Goal: Information Seeking & Learning: Learn about a topic

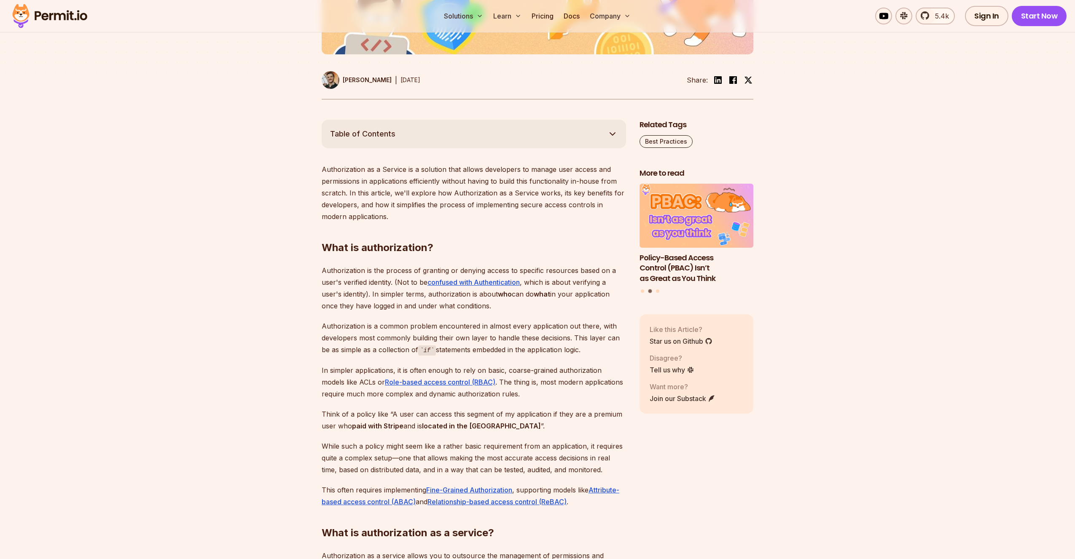
scroll to position [374, 0]
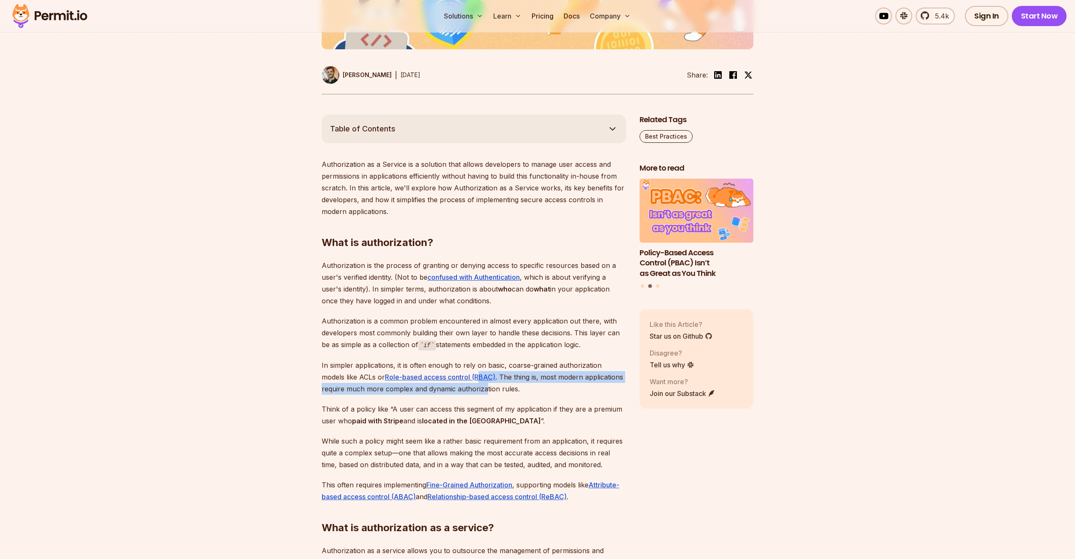
drag, startPoint x: 450, startPoint y: 379, endPoint x: 456, endPoint y: 387, distance: 9.7
click at [459, 387] on p "In simpler applications, it is often enough to rely on basic, coarse-grained au…" at bounding box center [474, 377] width 304 height 35
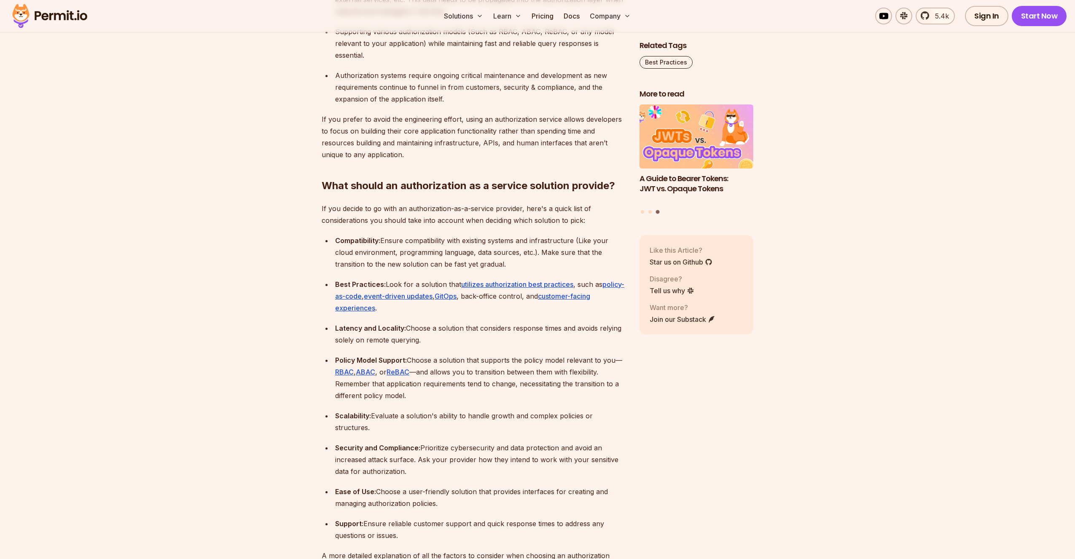
scroll to position [2248, 0]
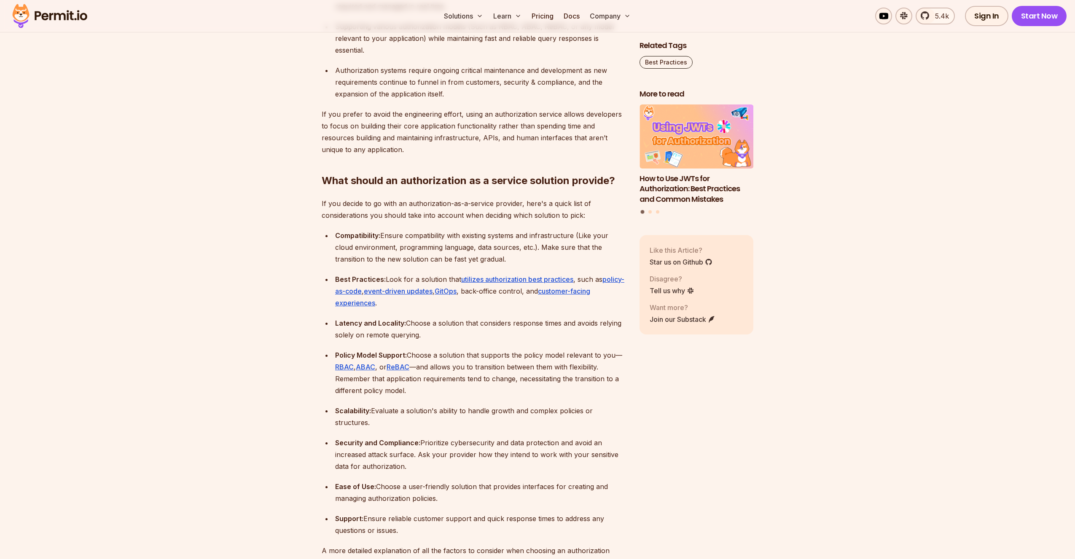
drag, startPoint x: 593, startPoint y: 283, endPoint x: 530, endPoint y: 341, distance: 85.6
click at [537, 335] on ul "Compatibility: Ensure compatibility with existing systems and infrastructure (L…" at bounding box center [474, 383] width 304 height 307
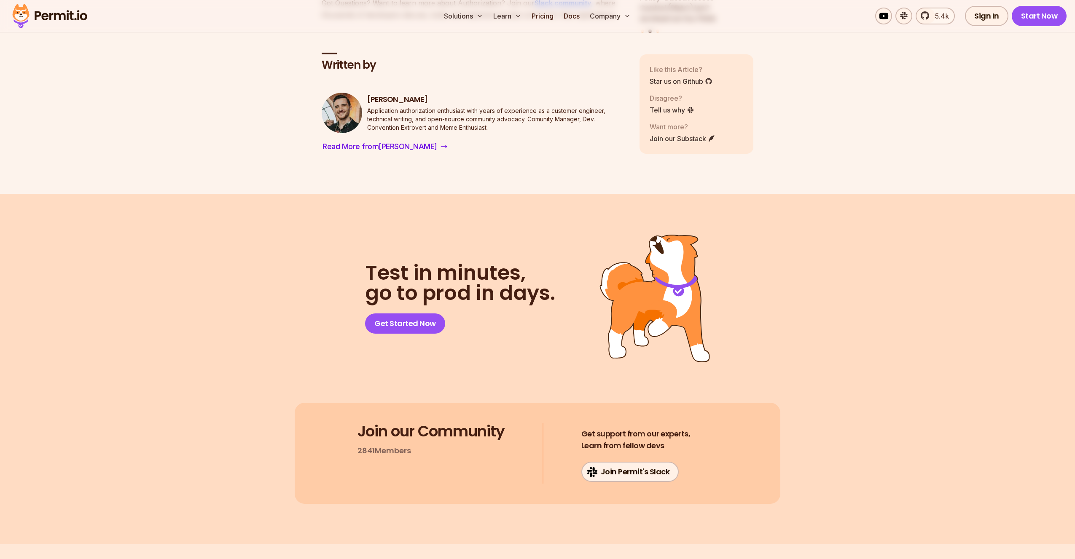
scroll to position [4121, 0]
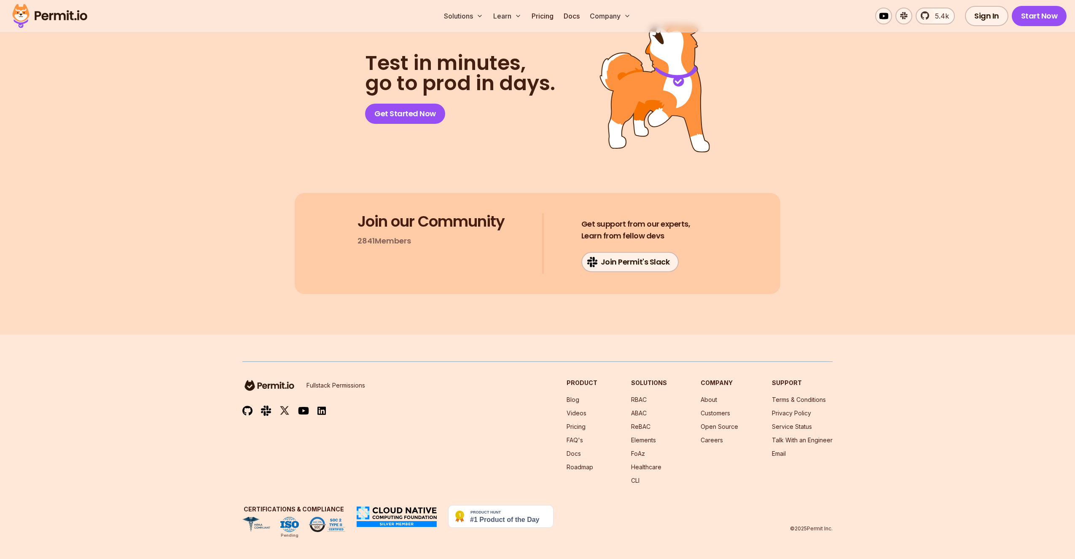
scroll to position [3654, 0]
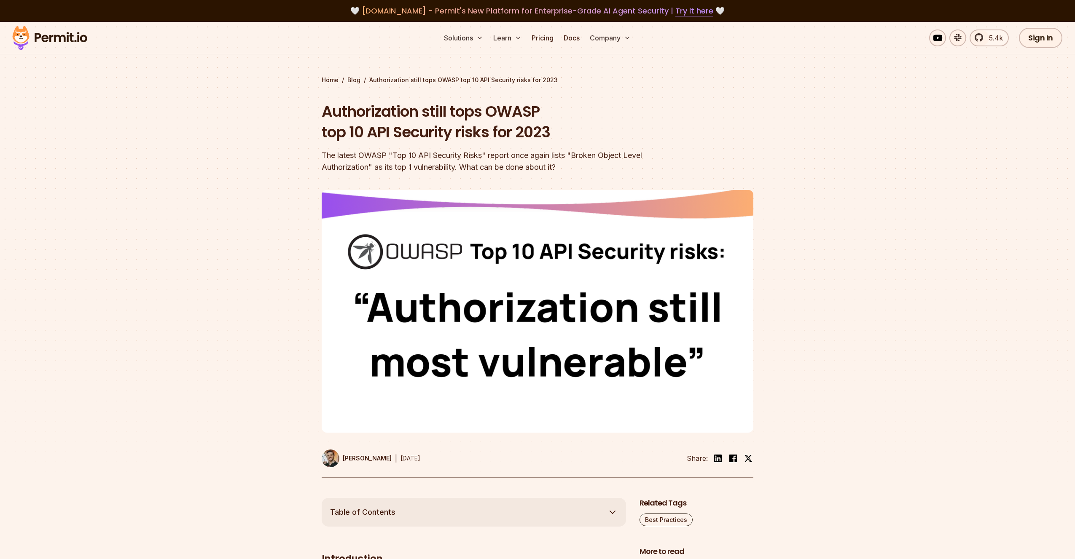
click at [498, 275] on img at bounding box center [538, 311] width 432 height 243
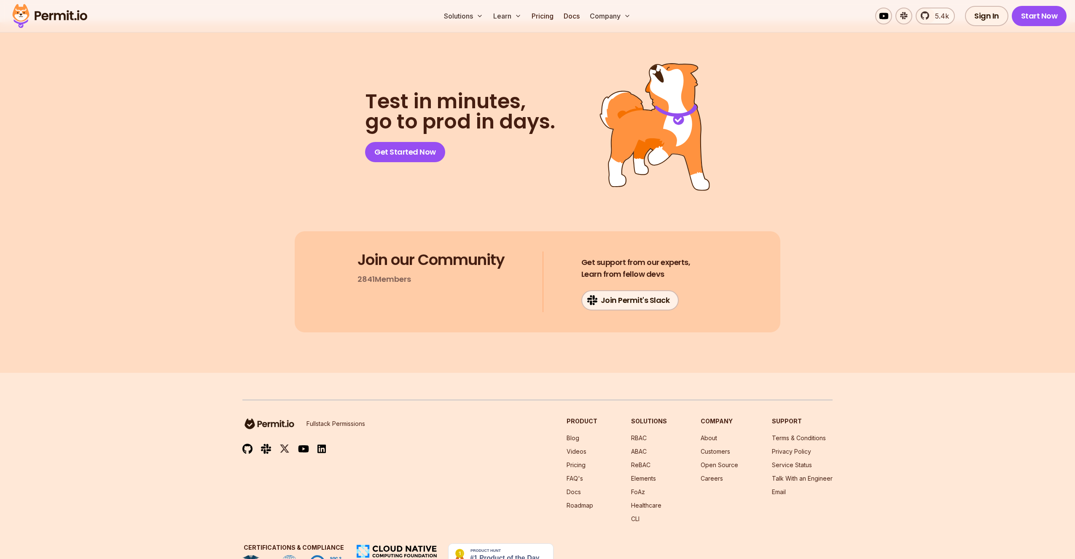
scroll to position [2053, 0]
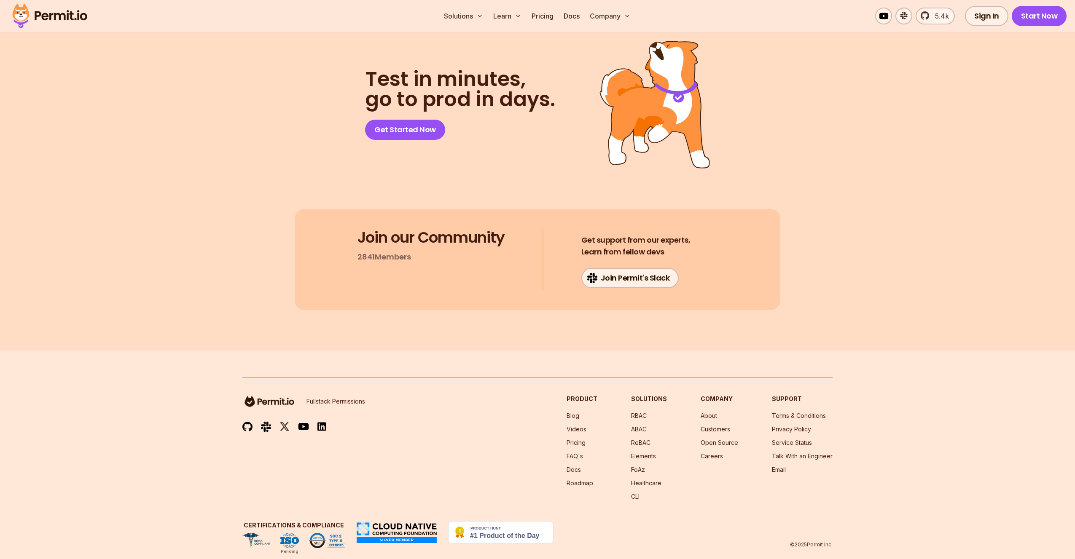
scroll to position [4403, 0]
